Goal: Check status: Check status

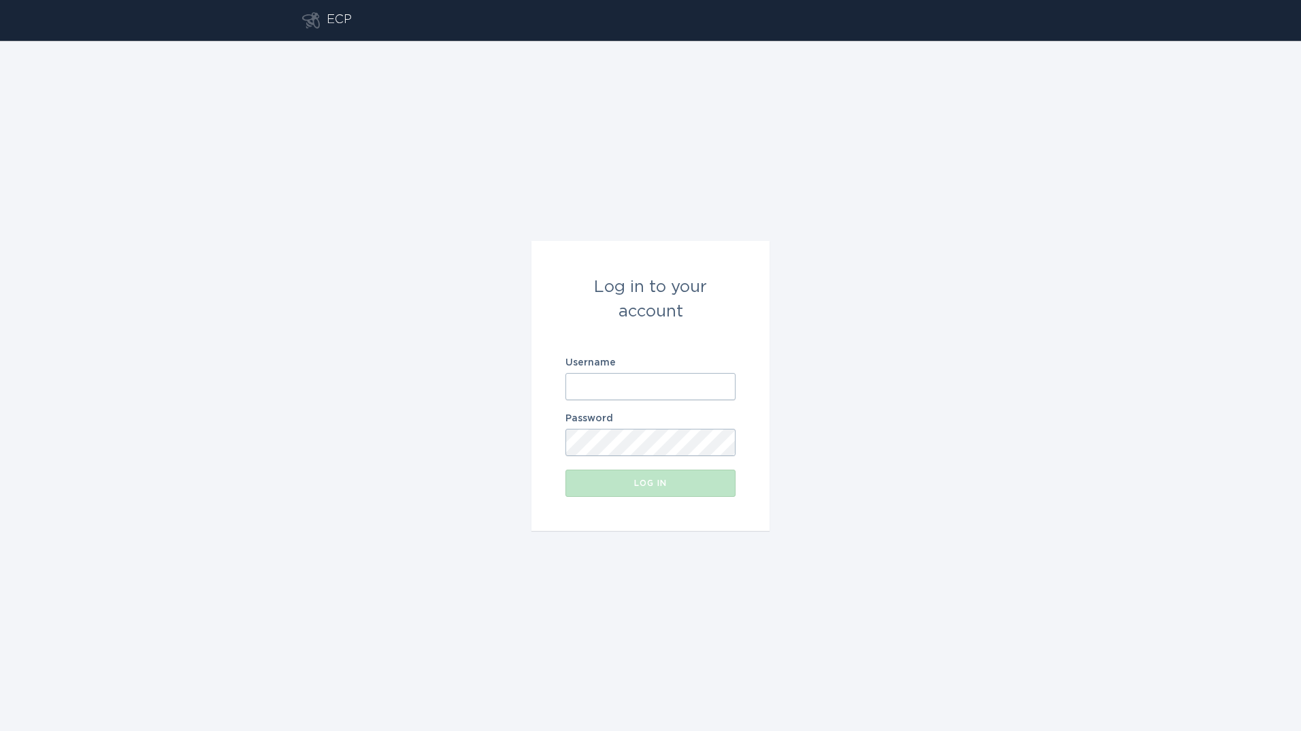
click at [629, 378] on input "Username" at bounding box center [650, 386] width 170 height 27
type input "[PERSON_NAME][EMAIL_ADDRESS][PERSON_NAME][DOMAIN_NAME]"
click at [565, 469] on button "Log in" at bounding box center [650, 482] width 170 height 27
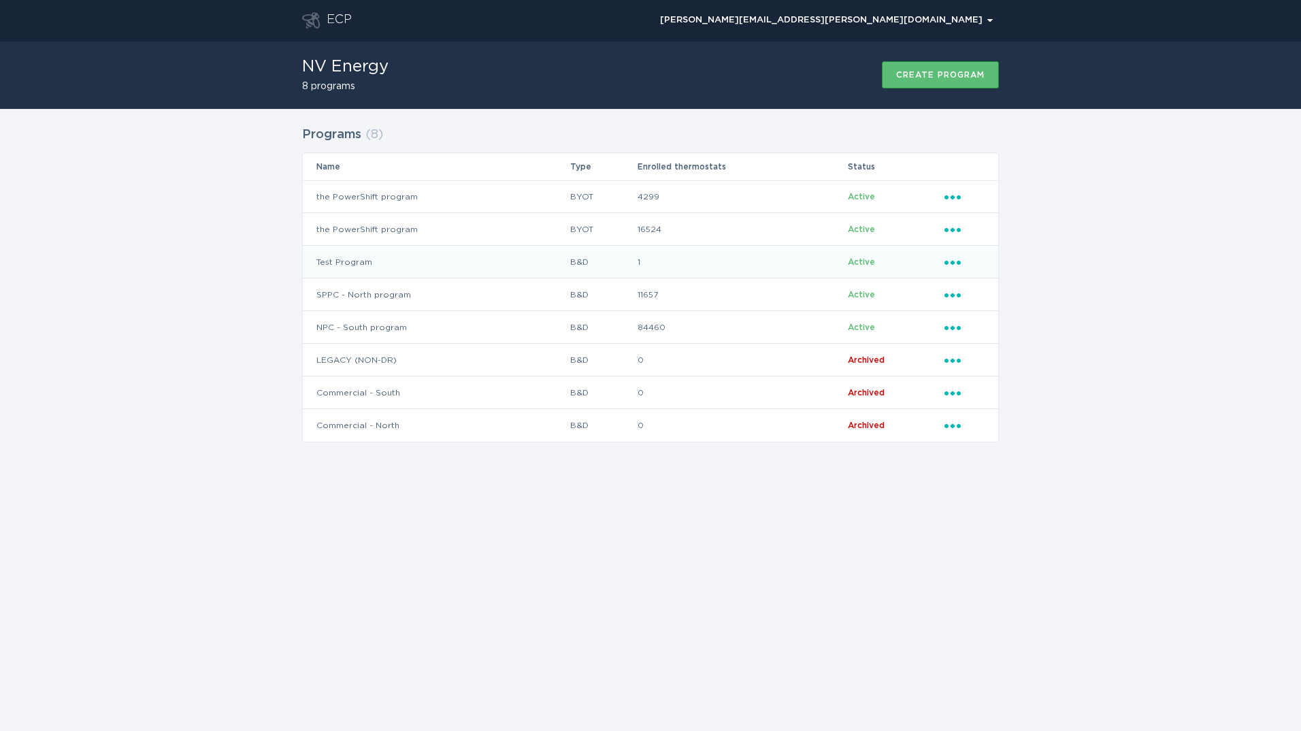
click at [398, 255] on td "Test Program" at bounding box center [436, 262] width 267 height 33
